Goal: Communication & Community: Ask a question

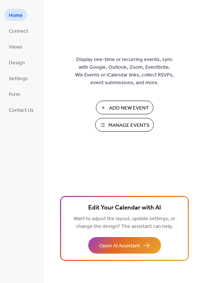
click at [110, 123] on span "Manage Events" at bounding box center [129, 125] width 41 height 8
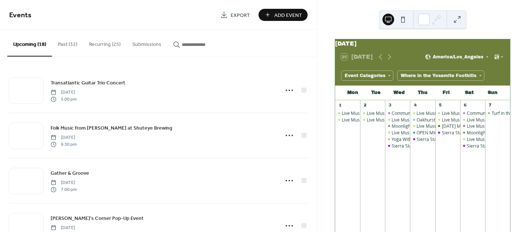
click at [141, 45] on button "Submissions" at bounding box center [147, 43] width 41 height 26
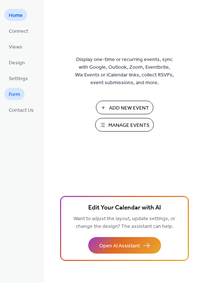
click at [15, 94] on span "Form" at bounding box center [14, 95] width 11 height 8
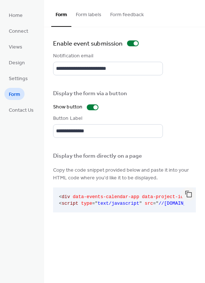
click at [91, 19] on button "Form labels" at bounding box center [89, 13] width 34 height 26
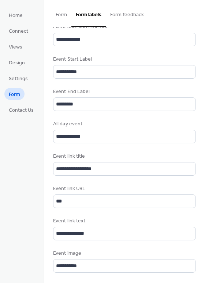
scroll to position [1, 0]
click at [119, 15] on button "Form feedback" at bounding box center [127, 13] width 43 height 26
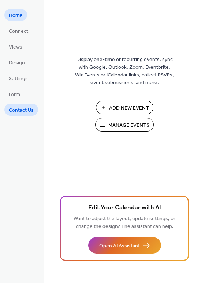
click at [21, 109] on span "Contact Us" at bounding box center [21, 110] width 25 height 8
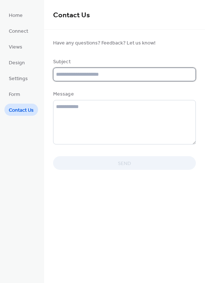
click at [75, 80] on input "text" at bounding box center [124, 75] width 143 height 14
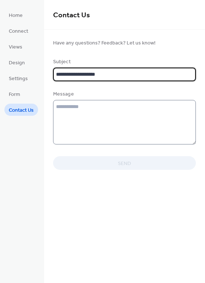
type input "**********"
click at [72, 112] on textarea at bounding box center [124, 122] width 143 height 44
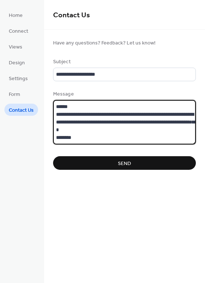
type textarea "**********"
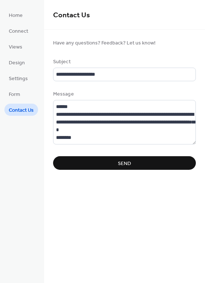
click at [93, 161] on button "Send" at bounding box center [124, 163] width 143 height 14
